Goal: Transaction & Acquisition: Purchase product/service

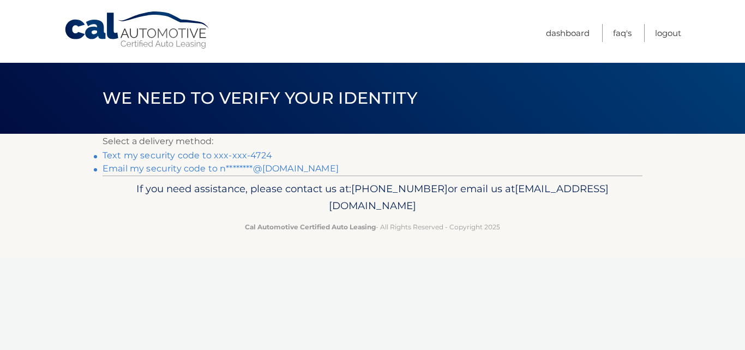
click at [218, 156] on link "Text my security code to xxx-xxx-4724" at bounding box center [188, 155] width 170 height 10
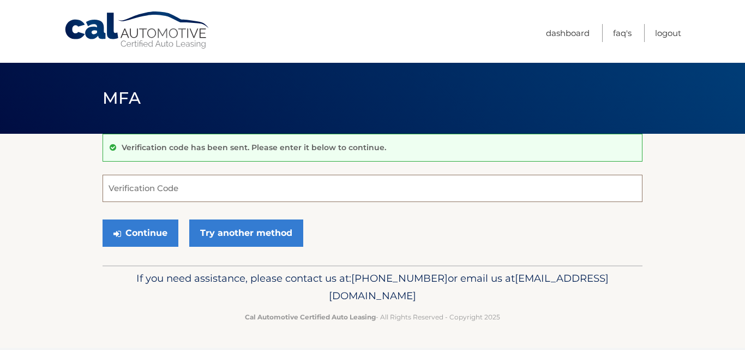
click at [175, 190] on input "Verification Code" at bounding box center [373, 187] width 540 height 27
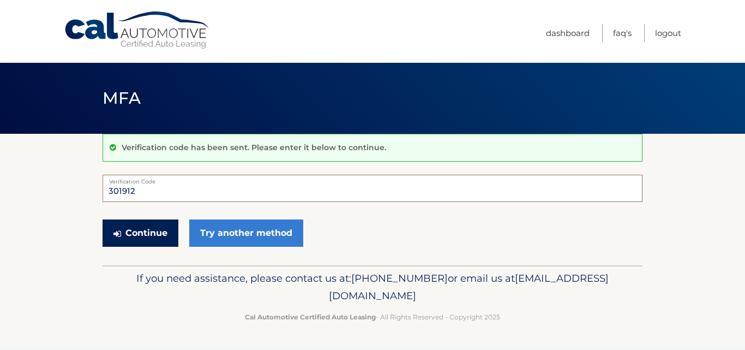
type input "301912"
click at [138, 236] on button "Continue" at bounding box center [141, 232] width 76 height 27
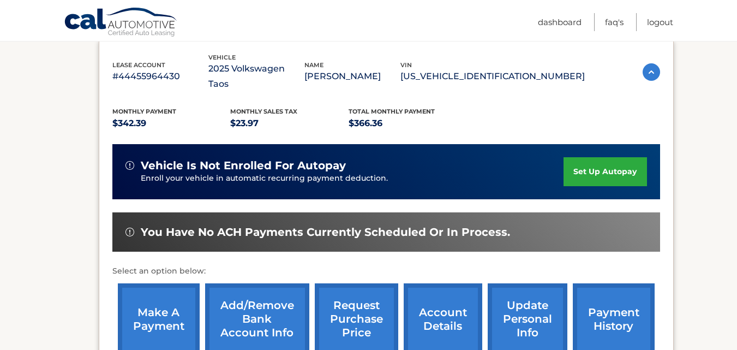
scroll to position [218, 0]
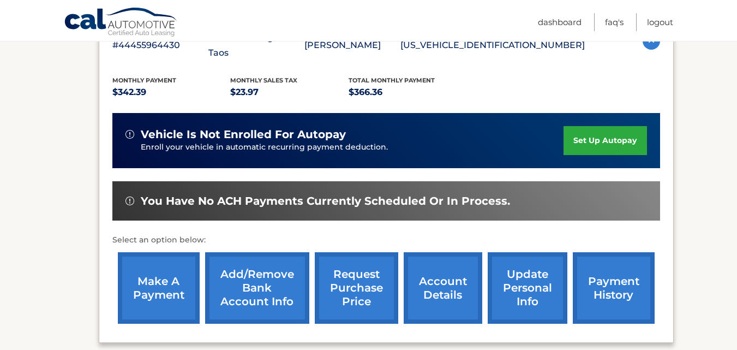
click at [150, 256] on link "make a payment" at bounding box center [159, 287] width 82 height 71
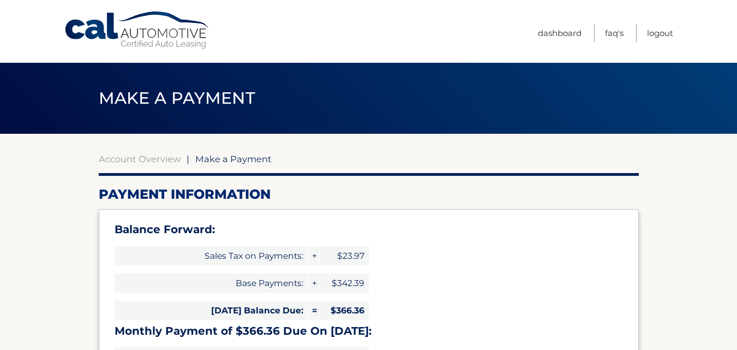
select select "MzcxMzliYjUtYjliZC00NmY5LTk1OWUtMDUwN2I5MDU2MTk4"
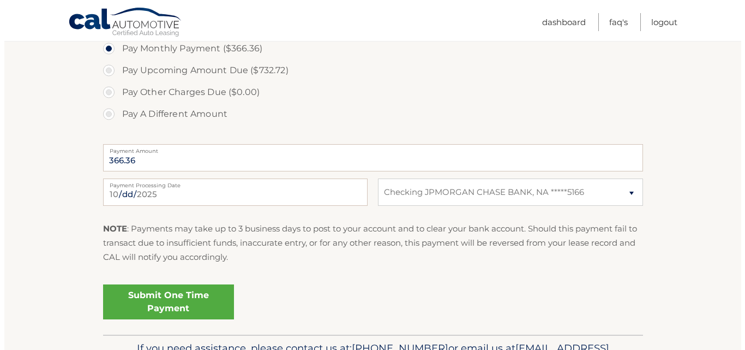
scroll to position [436, 0]
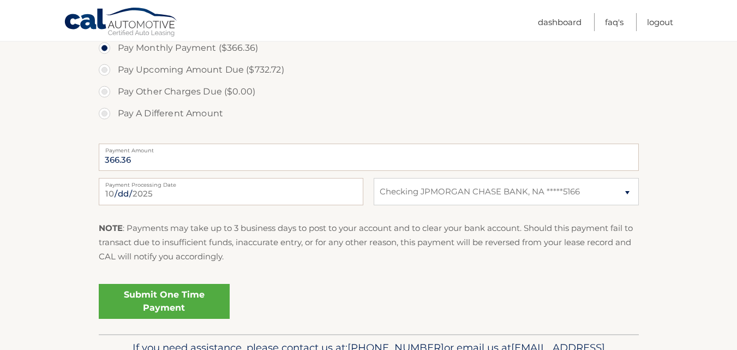
click at [165, 299] on link "Submit One Time Payment" at bounding box center [164, 301] width 131 height 35
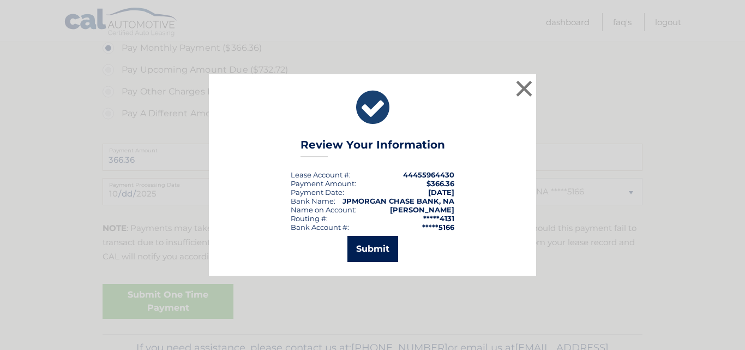
click at [367, 255] on button "Submit" at bounding box center [372, 249] width 51 height 26
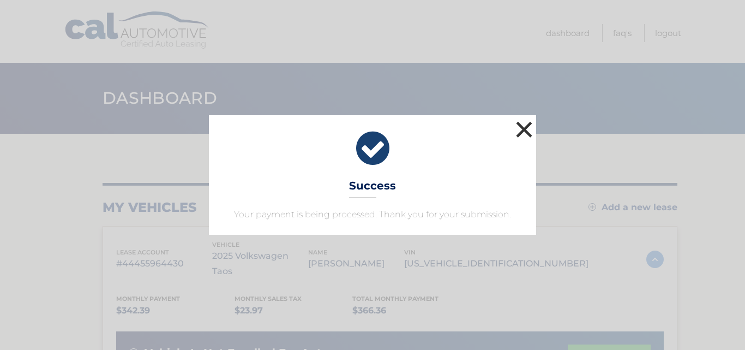
click at [525, 129] on button "×" at bounding box center [524, 129] width 22 height 22
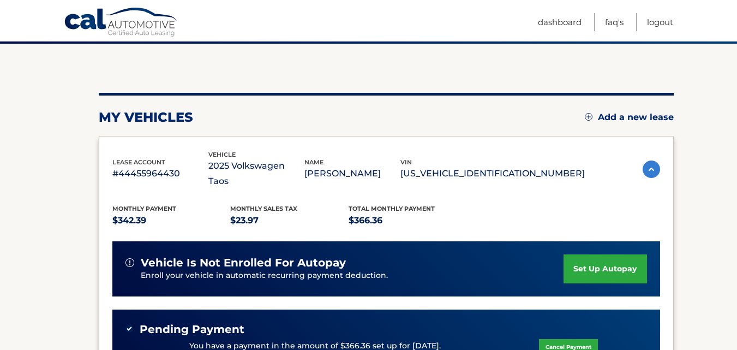
scroll to position [109, 0]
